Goal: Task Accomplishment & Management: Use online tool/utility

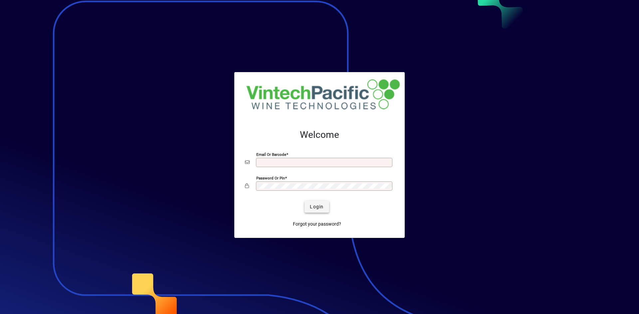
type input "**********"
click at [323, 210] on span "Login" at bounding box center [317, 207] width 14 height 7
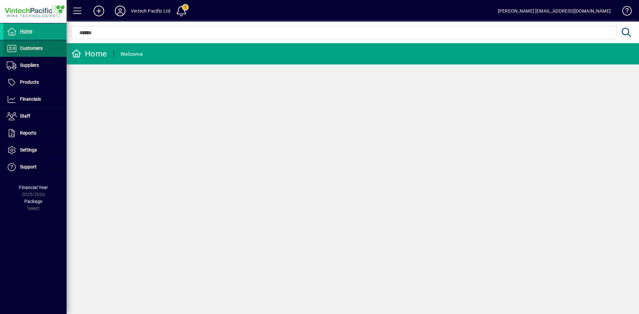
click at [38, 54] on span at bounding box center [34, 49] width 63 height 16
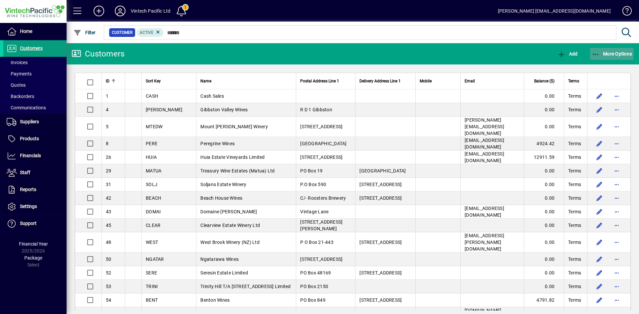
click at [623, 49] on span "button" at bounding box center [612, 54] width 44 height 16
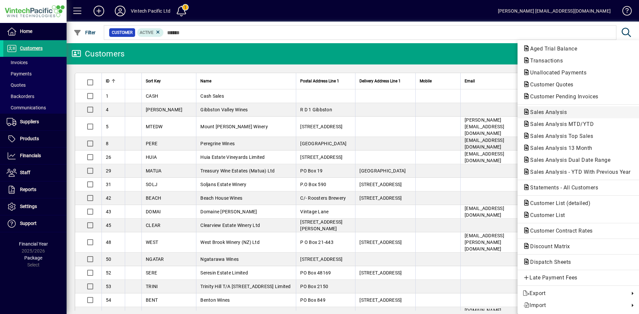
click at [592, 113] on span "Sales Analysis" at bounding box center [578, 112] width 111 height 8
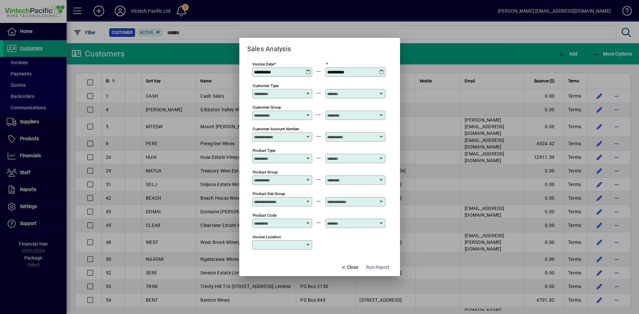
type input "**********"
click at [351, 265] on span "Close" at bounding box center [349, 267] width 17 height 7
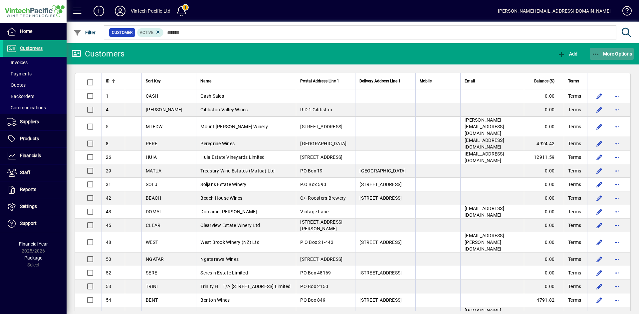
click at [617, 52] on span "More Options" at bounding box center [612, 53] width 41 height 5
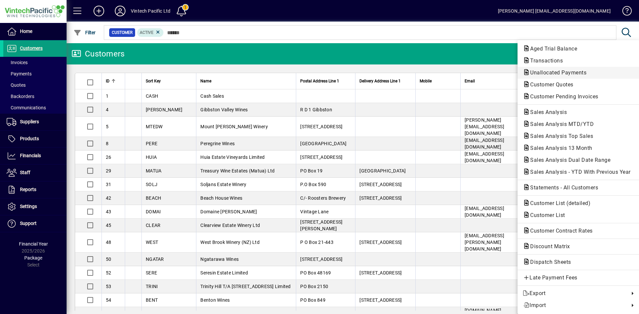
click at [581, 75] on span "Unallocated Payments" at bounding box center [556, 73] width 67 height 6
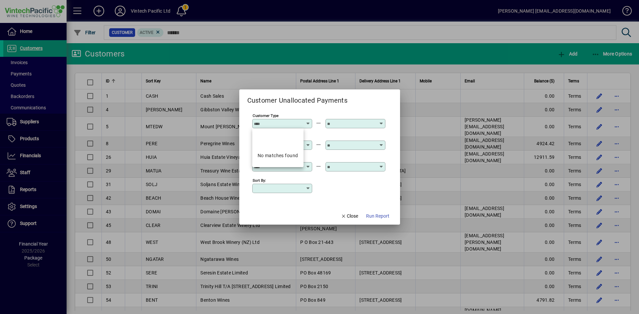
click at [308, 121] on icon at bounding box center [308, 121] width 5 height 0
click at [360, 182] on div "Sort by:" at bounding box center [318, 188] width 133 height 22
click at [383, 214] on span "Run Report" at bounding box center [377, 216] width 23 height 7
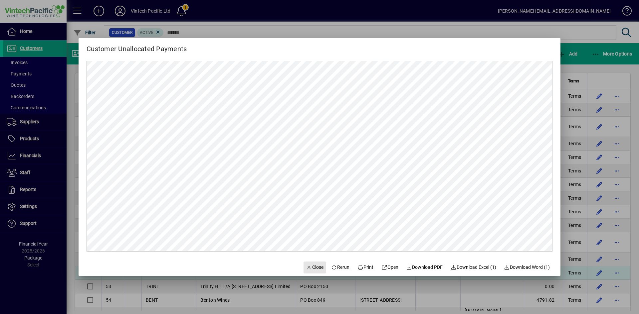
drag, startPoint x: 310, startPoint y: 269, endPoint x: 316, endPoint y: 267, distance: 6.7
click at [310, 269] on span "Close" at bounding box center [314, 267] width 17 height 7
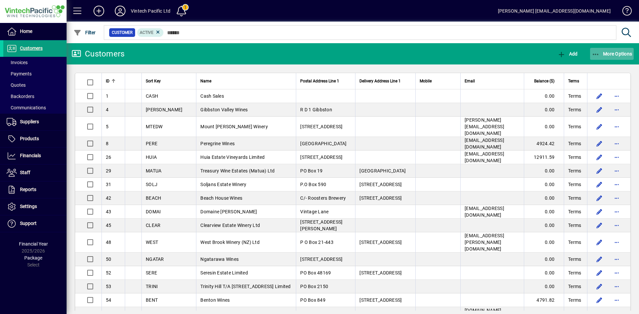
click at [602, 54] on span "More Options" at bounding box center [612, 53] width 41 height 5
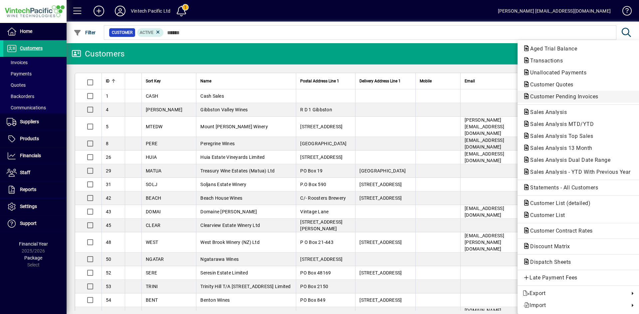
click at [565, 96] on span "Customer Pending Invoices" at bounding box center [562, 97] width 79 height 6
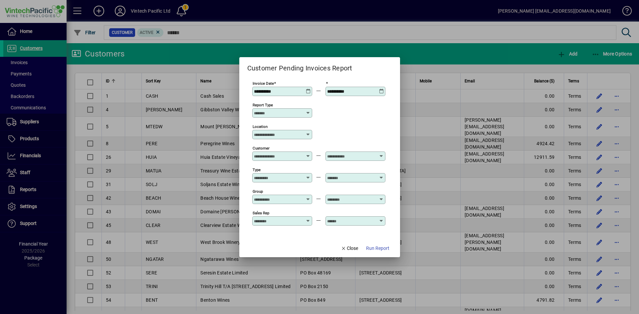
click at [310, 92] on div "**********" at bounding box center [283, 91] width 58 height 5
click at [307, 89] on icon at bounding box center [308, 89] width 5 height 0
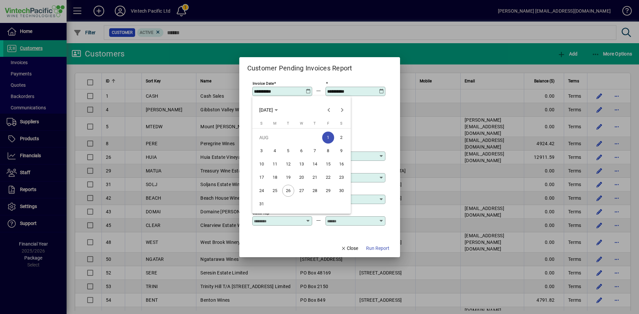
click at [317, 177] on span "21" at bounding box center [315, 178] width 12 height 12
type input "**********"
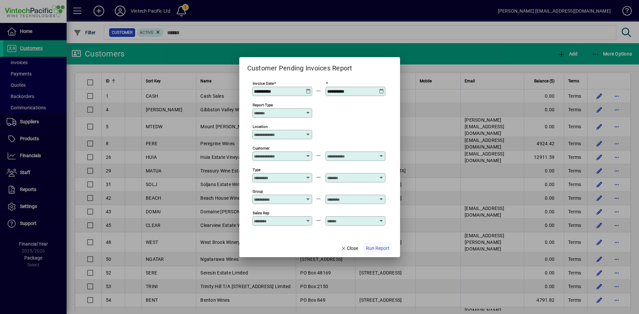
click at [381, 249] on span "Run Report" at bounding box center [377, 248] width 23 height 7
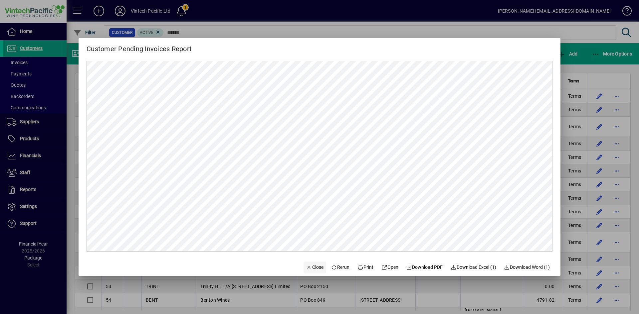
click at [309, 270] on span "Close" at bounding box center [314, 267] width 17 height 7
